Goal: Find contact information: Find contact information

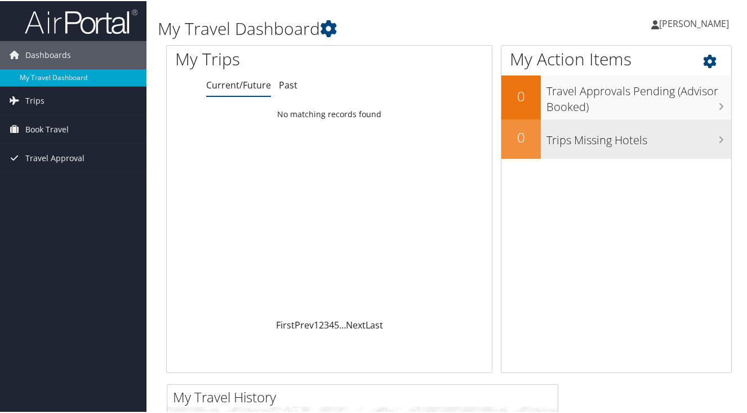
click at [709, 136] on h3 "Trips Missing Hotels" at bounding box center [638, 136] width 185 height 21
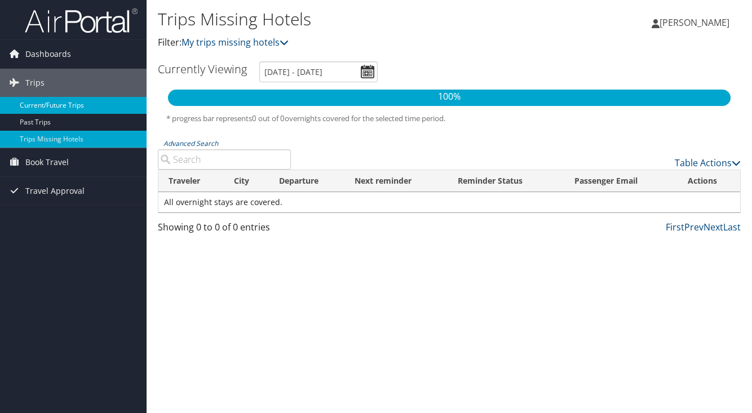
click at [68, 104] on link "Current/Future Trips" at bounding box center [73, 105] width 146 height 17
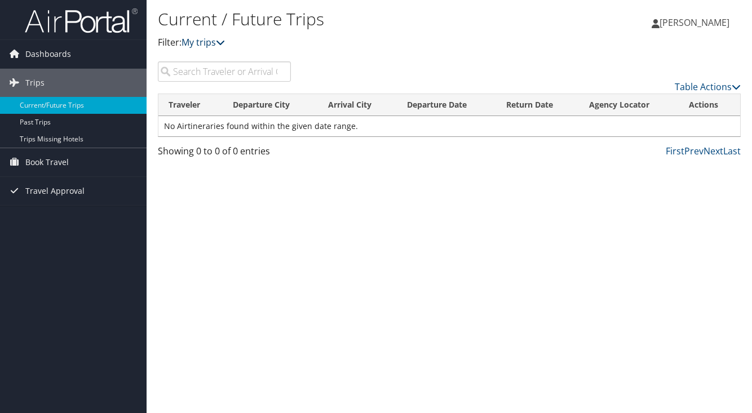
click at [223, 43] on icon at bounding box center [220, 42] width 9 height 9
click at [38, 56] on span "Dashboards" at bounding box center [48, 54] width 46 height 28
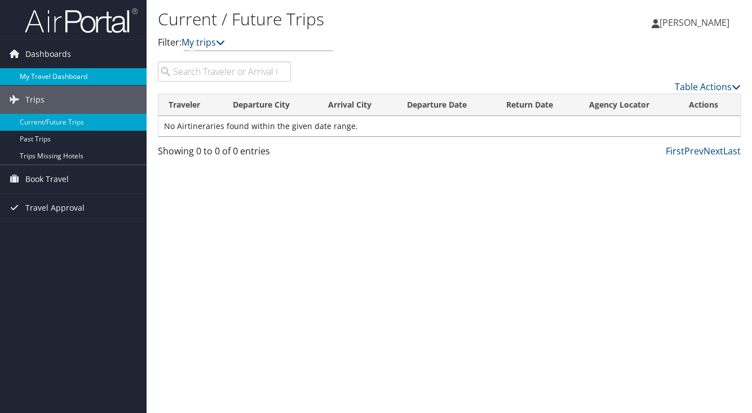
click at [38, 80] on link "My Travel Dashboard" at bounding box center [73, 76] width 146 height 17
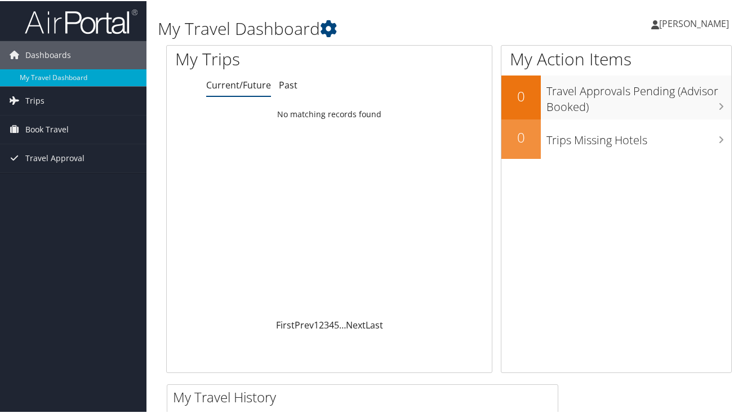
click at [678, 25] on span "[PERSON_NAME]" at bounding box center [694, 22] width 70 height 12
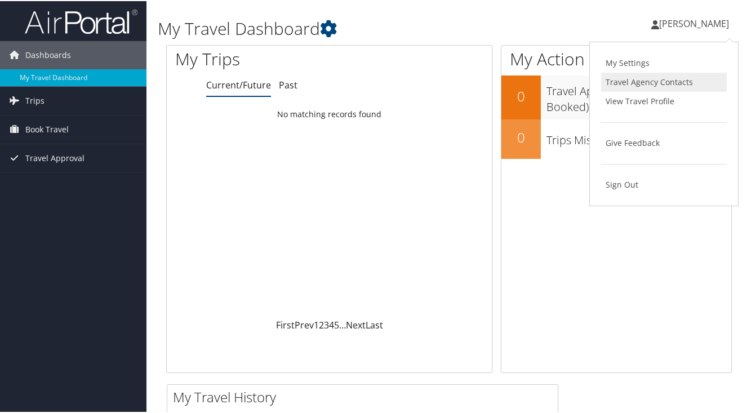
click at [639, 84] on link "Travel Agency Contacts" at bounding box center [664, 81] width 126 height 19
